Goal: Transaction & Acquisition: Purchase product/service

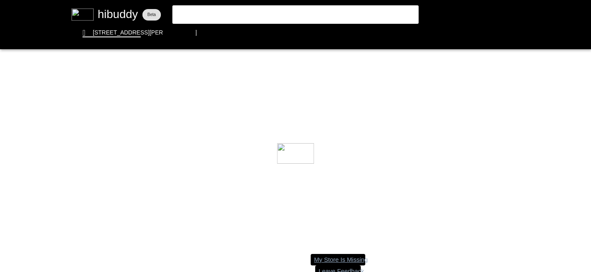
click at [247, 18] on flt-glass-pane at bounding box center [295, 136] width 591 height 272
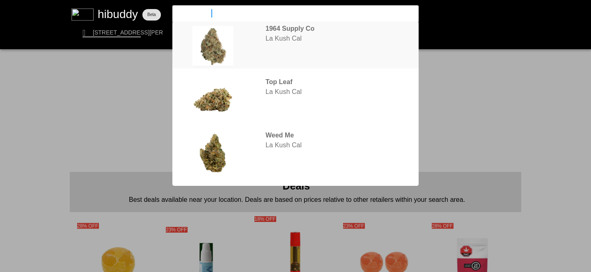
type input "la kush cake"
click at [293, 39] on flt-glass-pane at bounding box center [295, 136] width 591 height 272
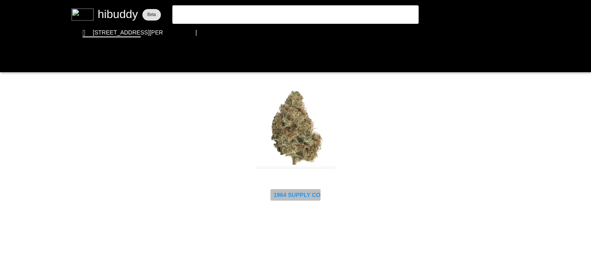
click at [313, 194] on flt-glass-pane at bounding box center [295, 136] width 591 height 272
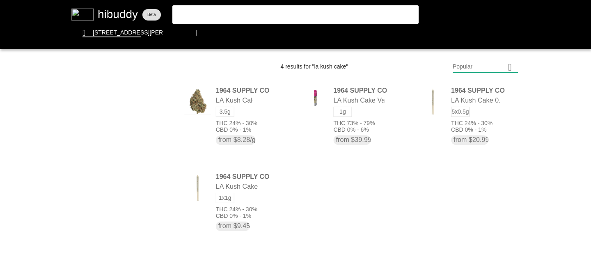
click at [229, 15] on flt-glass-pane at bounding box center [295, 136] width 591 height 272
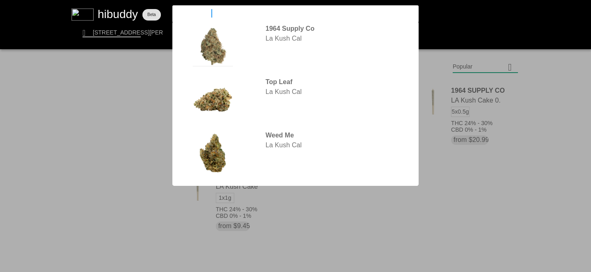
click at [229, 15] on input "la kush cake" at bounding box center [289, 13] width 226 height 8
drag, startPoint x: 222, startPoint y: 14, endPoint x: 168, endPoint y: 11, distance: 54.3
click at [168, 11] on flt-glass-pane at bounding box center [295, 136] width 591 height 272
type input "1964"
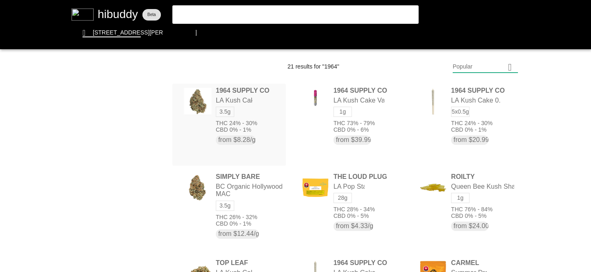
click at [253, 90] on flt-glass-pane at bounding box center [295, 136] width 591 height 272
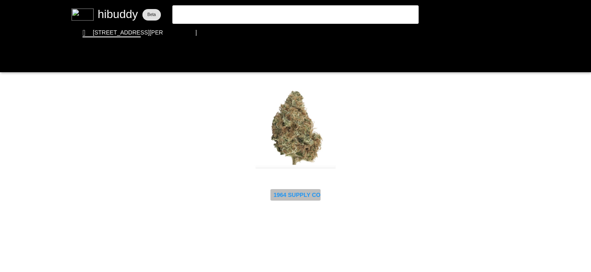
click at [303, 191] on flt-glass-pane at bounding box center [295, 136] width 591 height 272
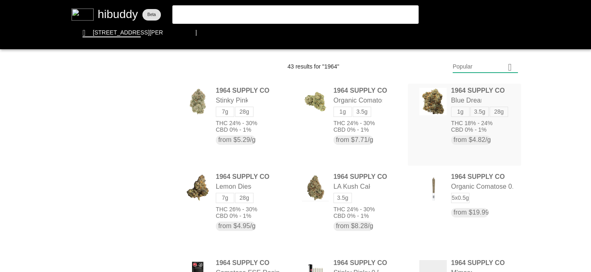
click at [501, 115] on flt-glass-pane at bounding box center [295, 136] width 591 height 272
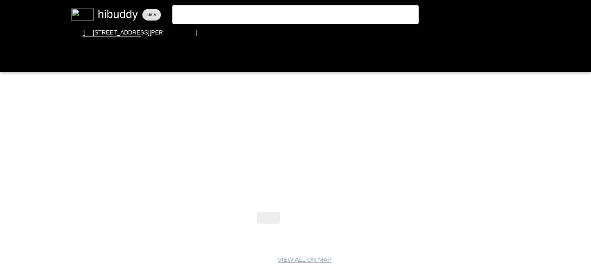
click at [329, 216] on flt-glass-pane at bounding box center [295, 136] width 591 height 272
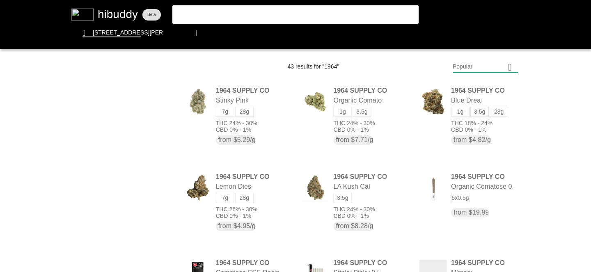
click at [558, 150] on flt-glass-pane at bounding box center [295, 136] width 591 height 272
click at [410, 160] on flt-glass-pane at bounding box center [295, 136] width 591 height 272
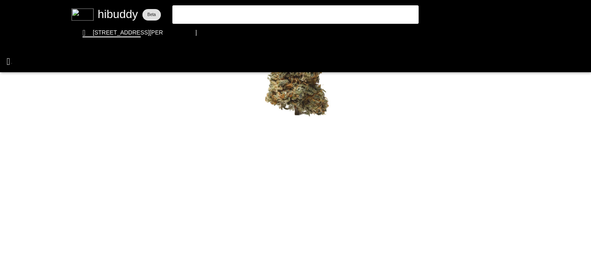
click at [11, 63] on flt-glass-pane at bounding box center [295, 136] width 591 height 272
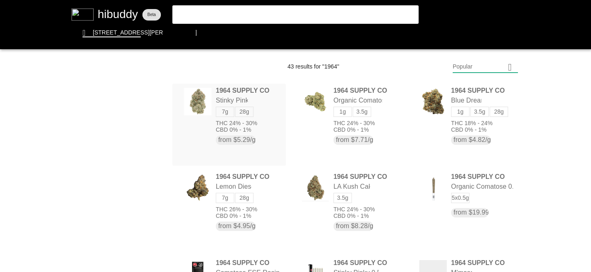
click at [248, 111] on flt-glass-pane at bounding box center [295, 136] width 591 height 272
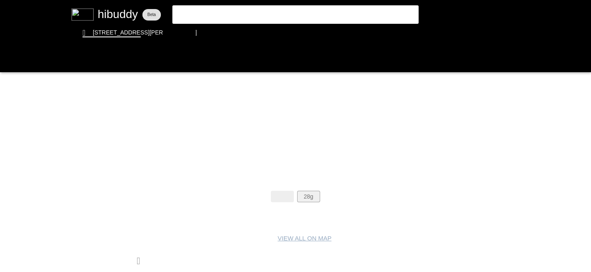
click at [316, 197] on flt-glass-pane at bounding box center [295, 136] width 591 height 272
